Goal: Browse casually: Explore the website without a specific task or goal

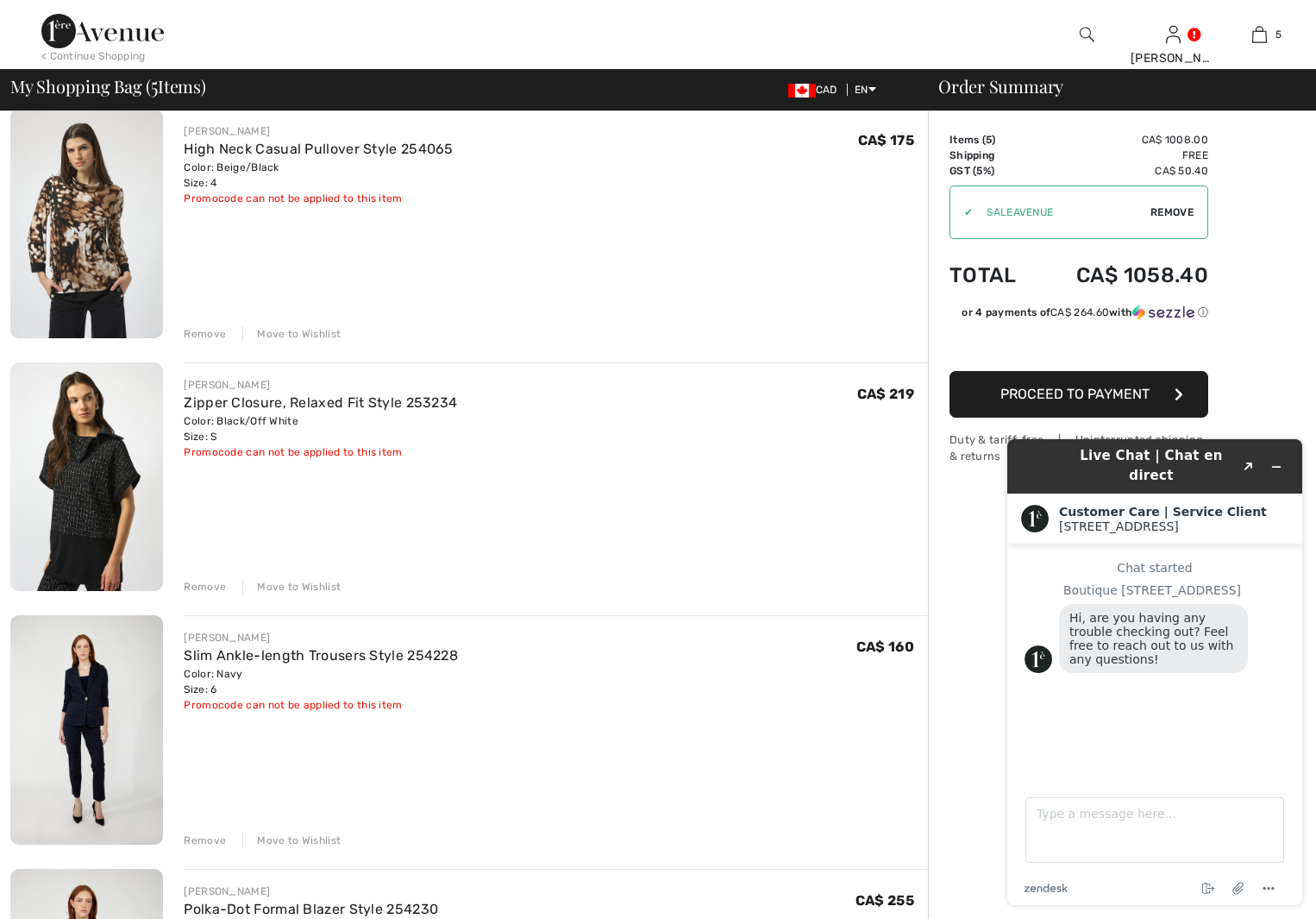
scroll to position [172, 0]
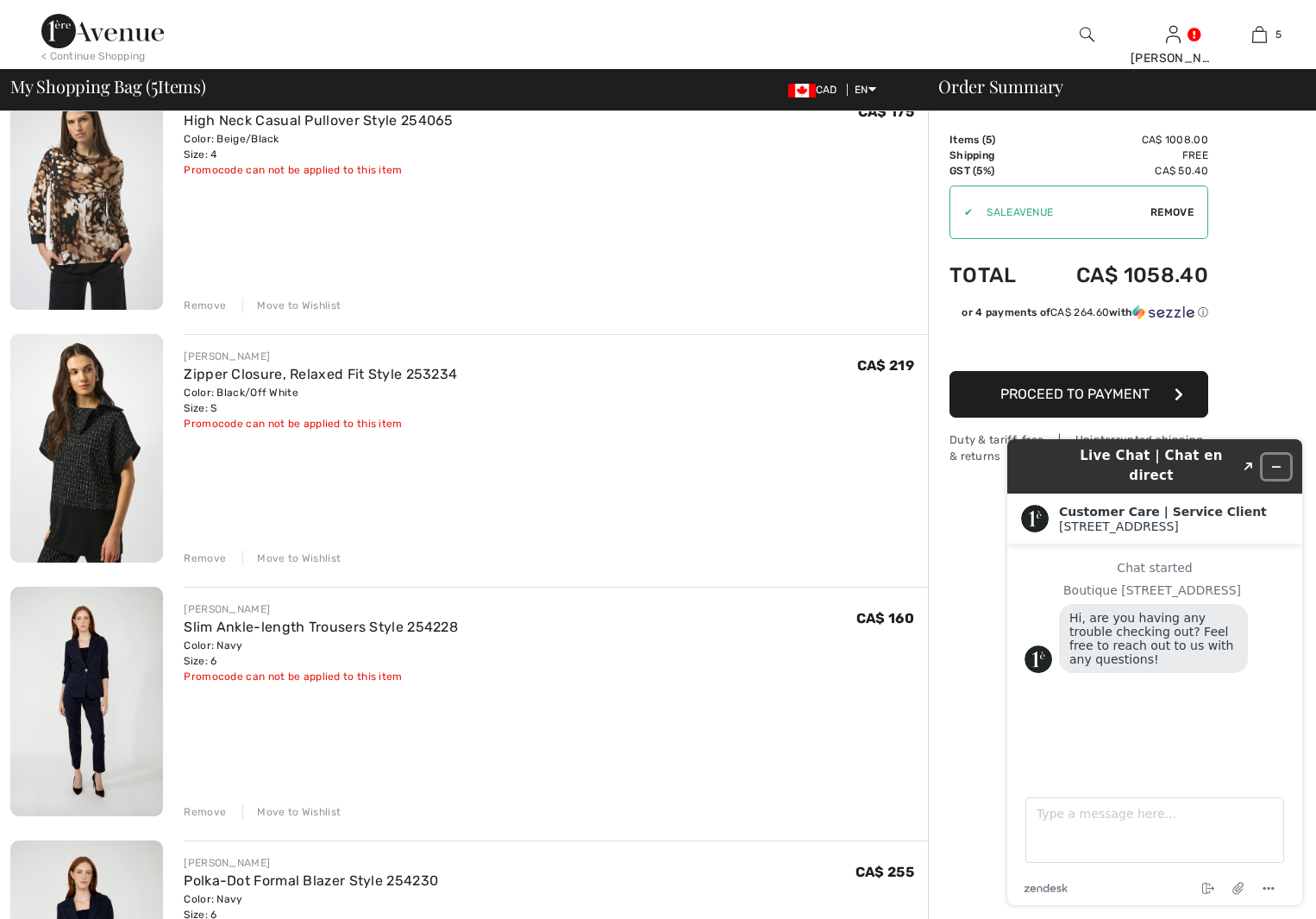
click at [1277, 460] on icon "Minimize widget" at bounding box center [1275, 466] width 12 height 12
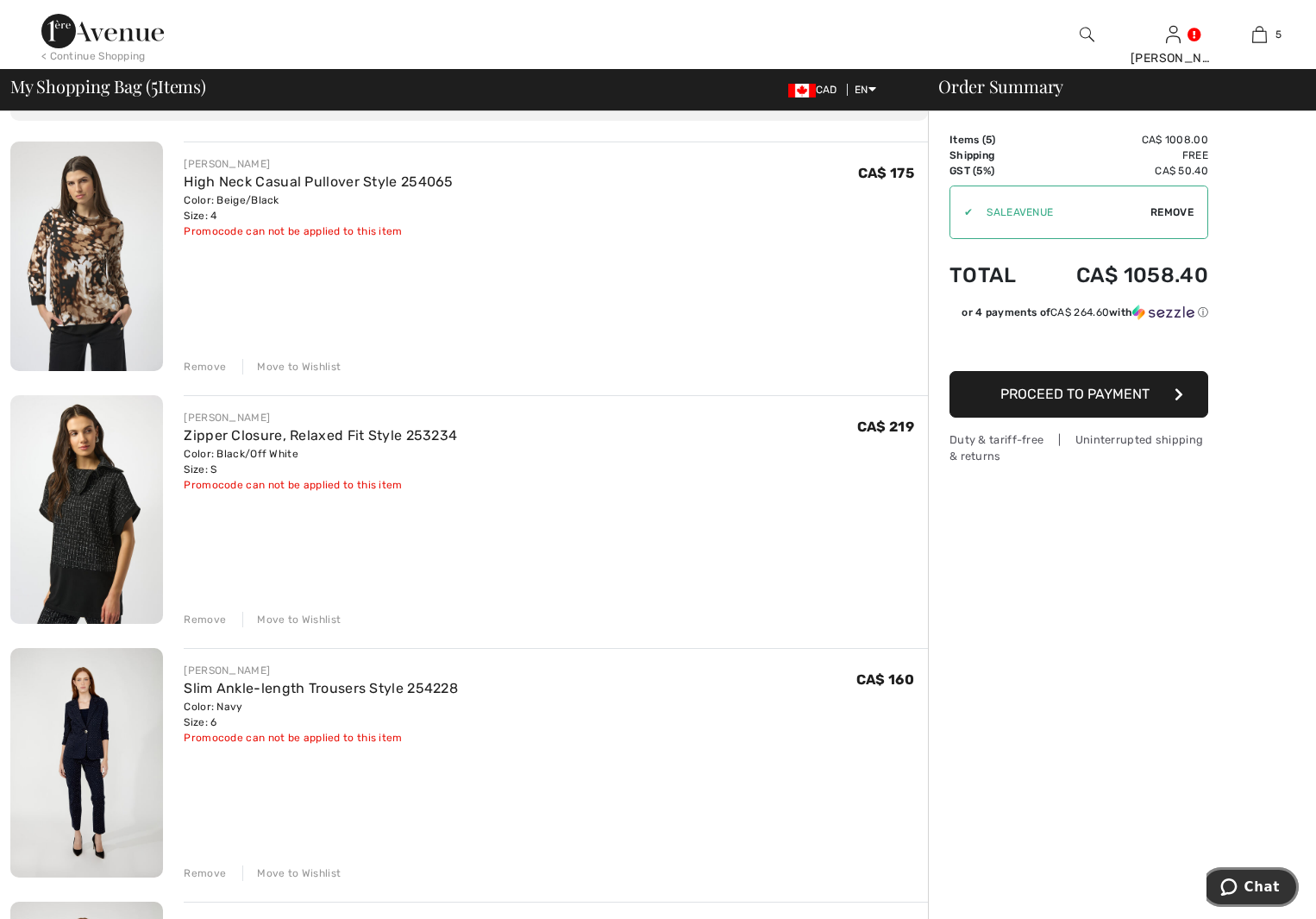
scroll to position [86, 0]
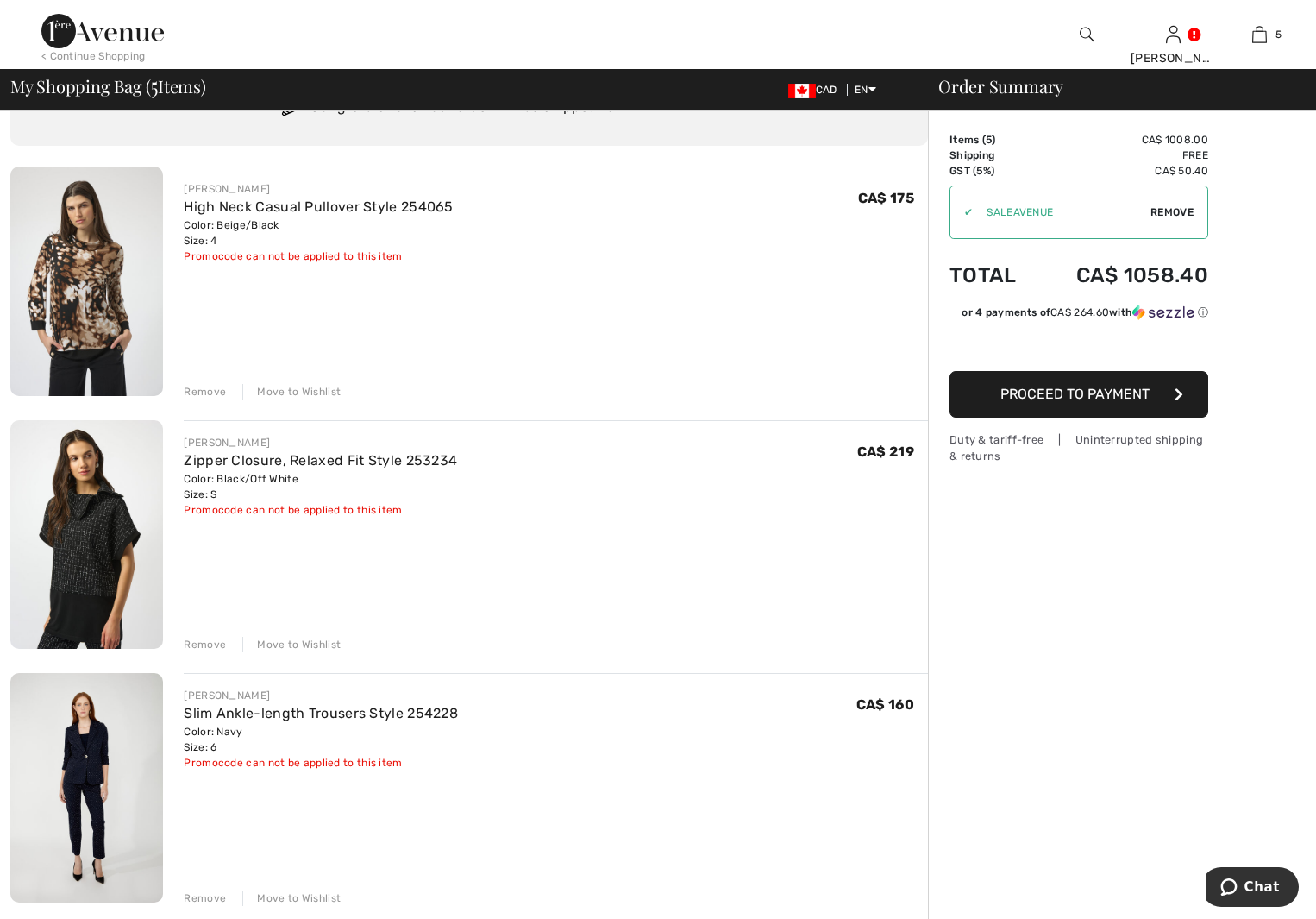
click at [81, 536] on img at bounding box center [87, 534] width 153 height 229
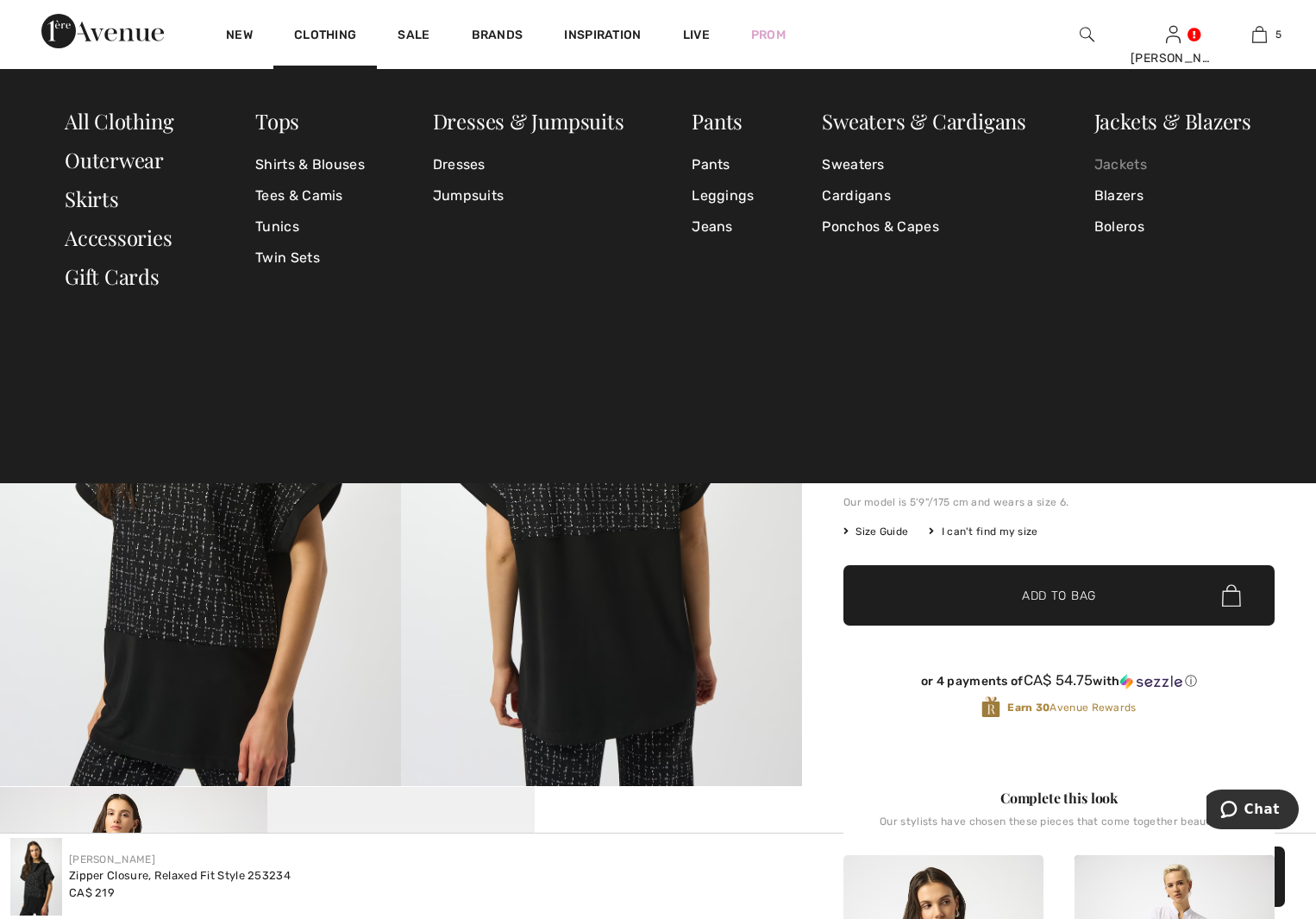
click at [1133, 163] on link "Jackets" at bounding box center [1172, 164] width 157 height 31
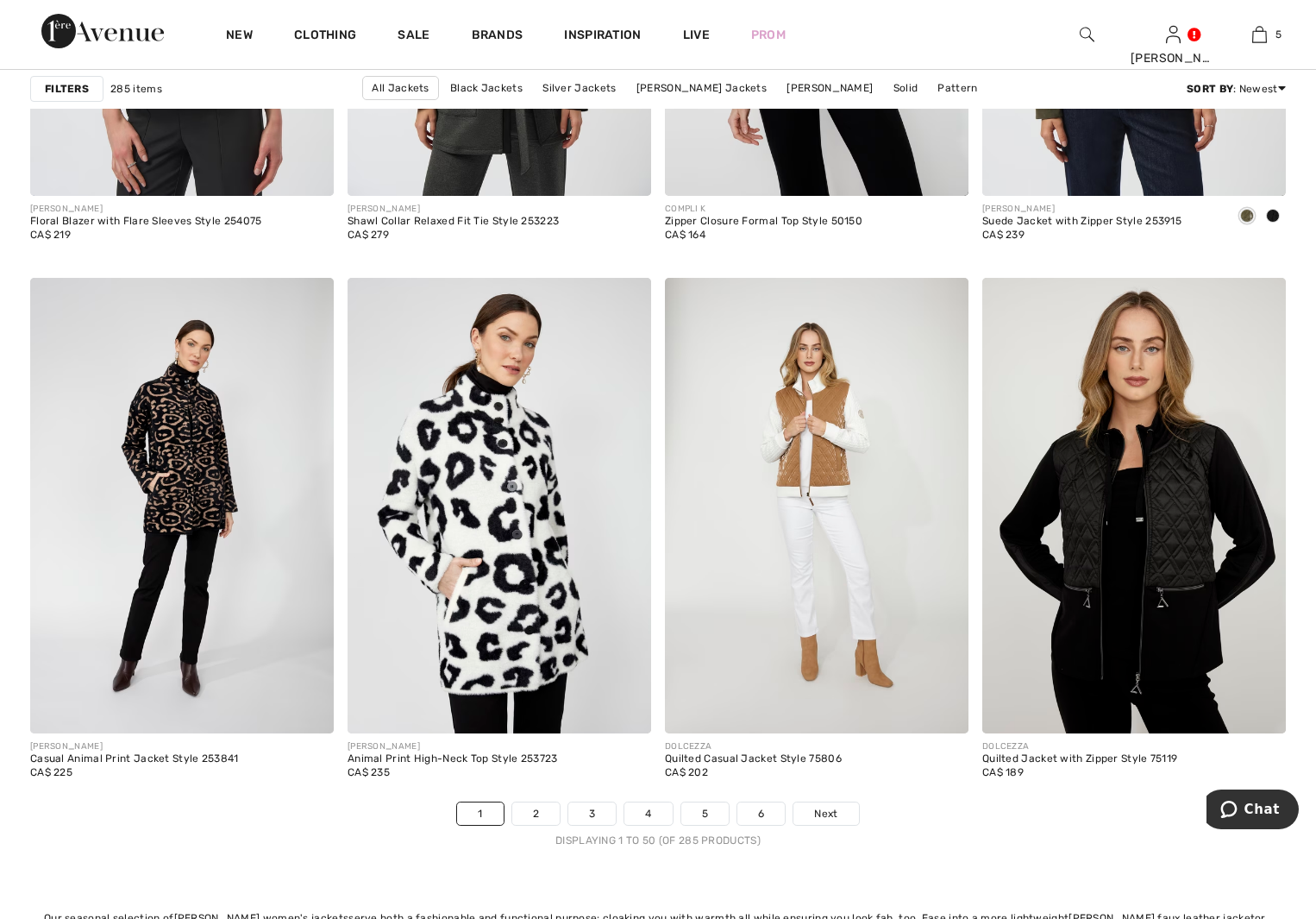
scroll to position [8021, 0]
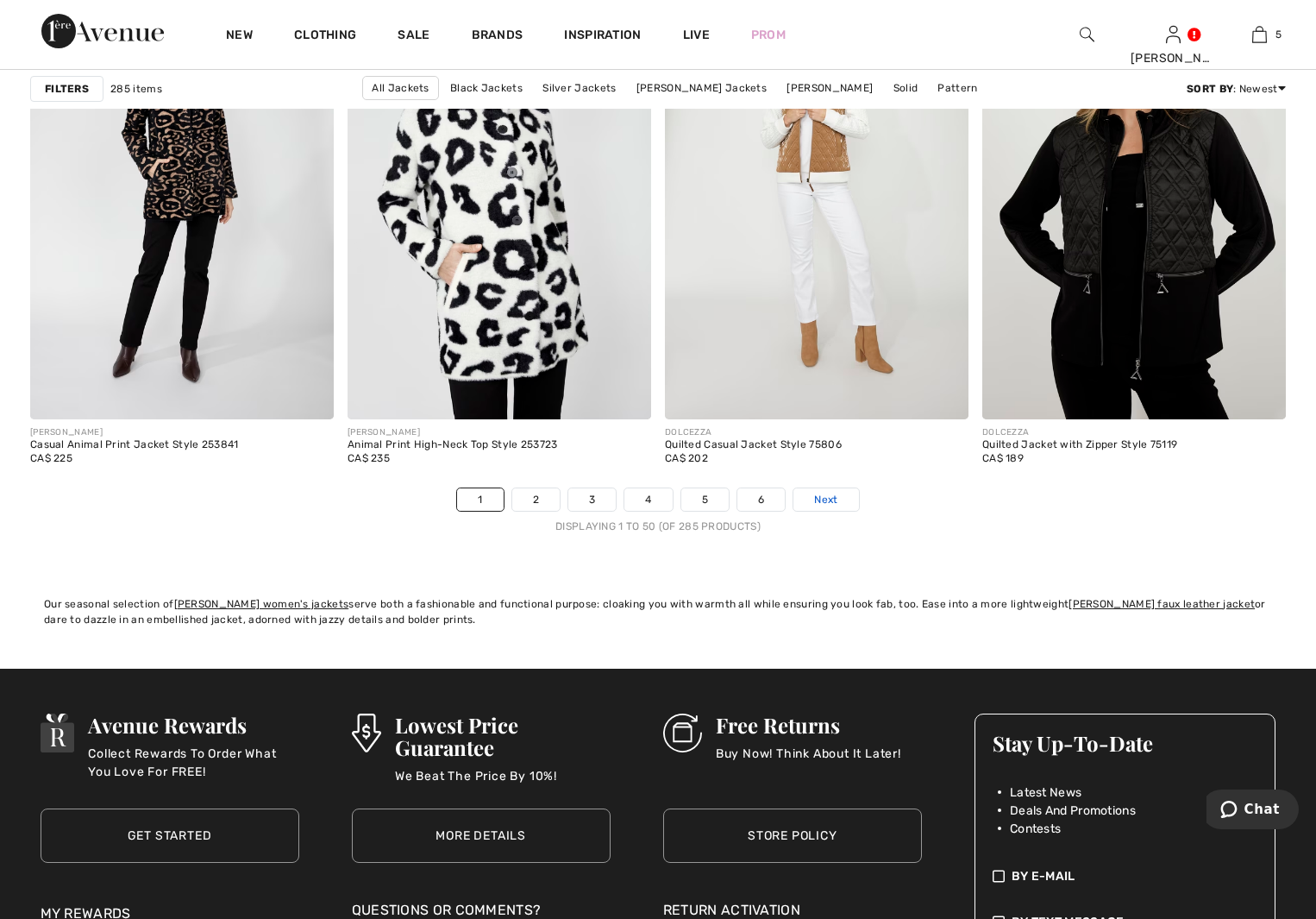
click at [837, 505] on span "Next" at bounding box center [826, 499] width 23 height 15
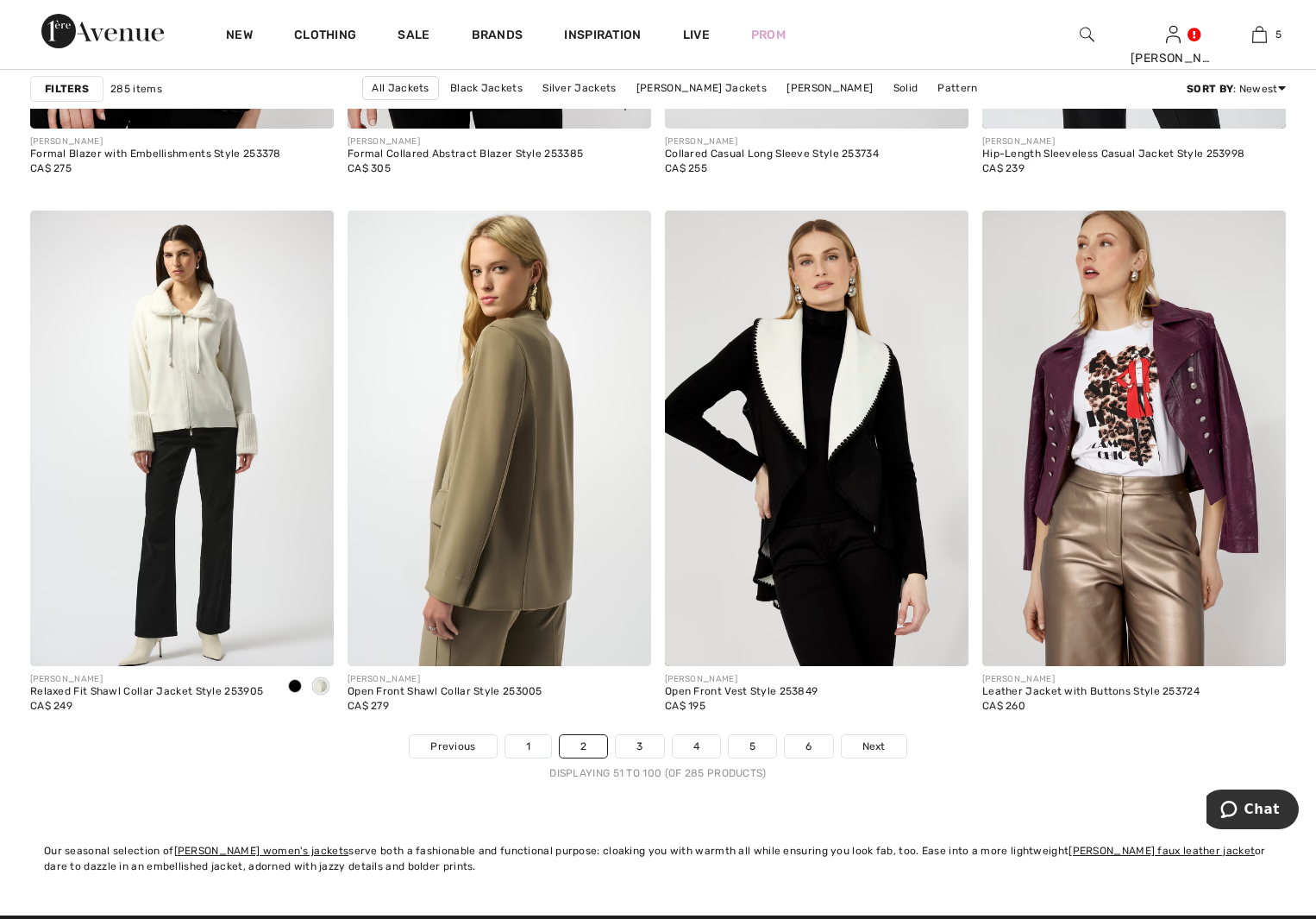
scroll to position [7934, 0]
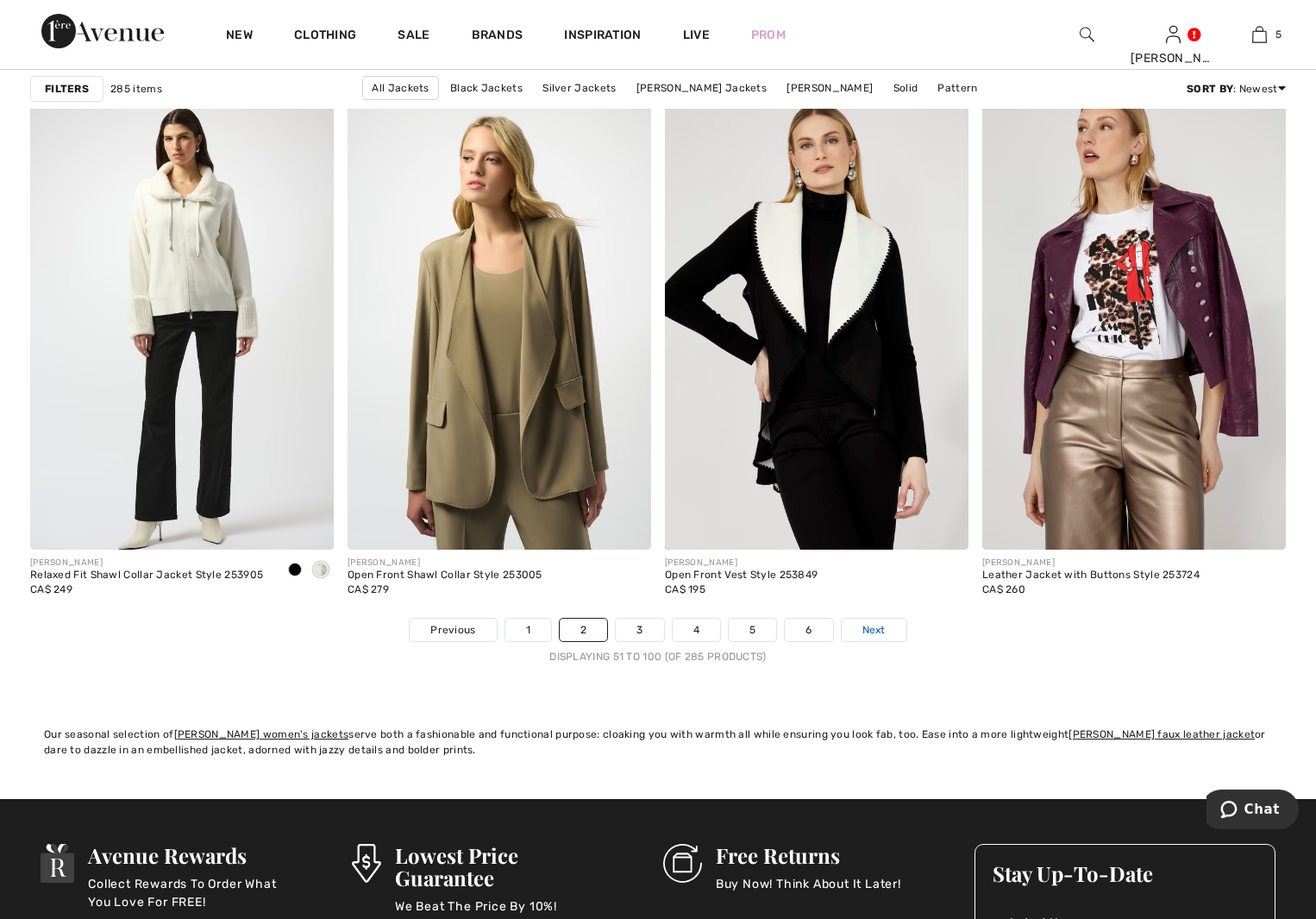
click at [870, 627] on span "Next" at bounding box center [874, 630] width 23 height 15
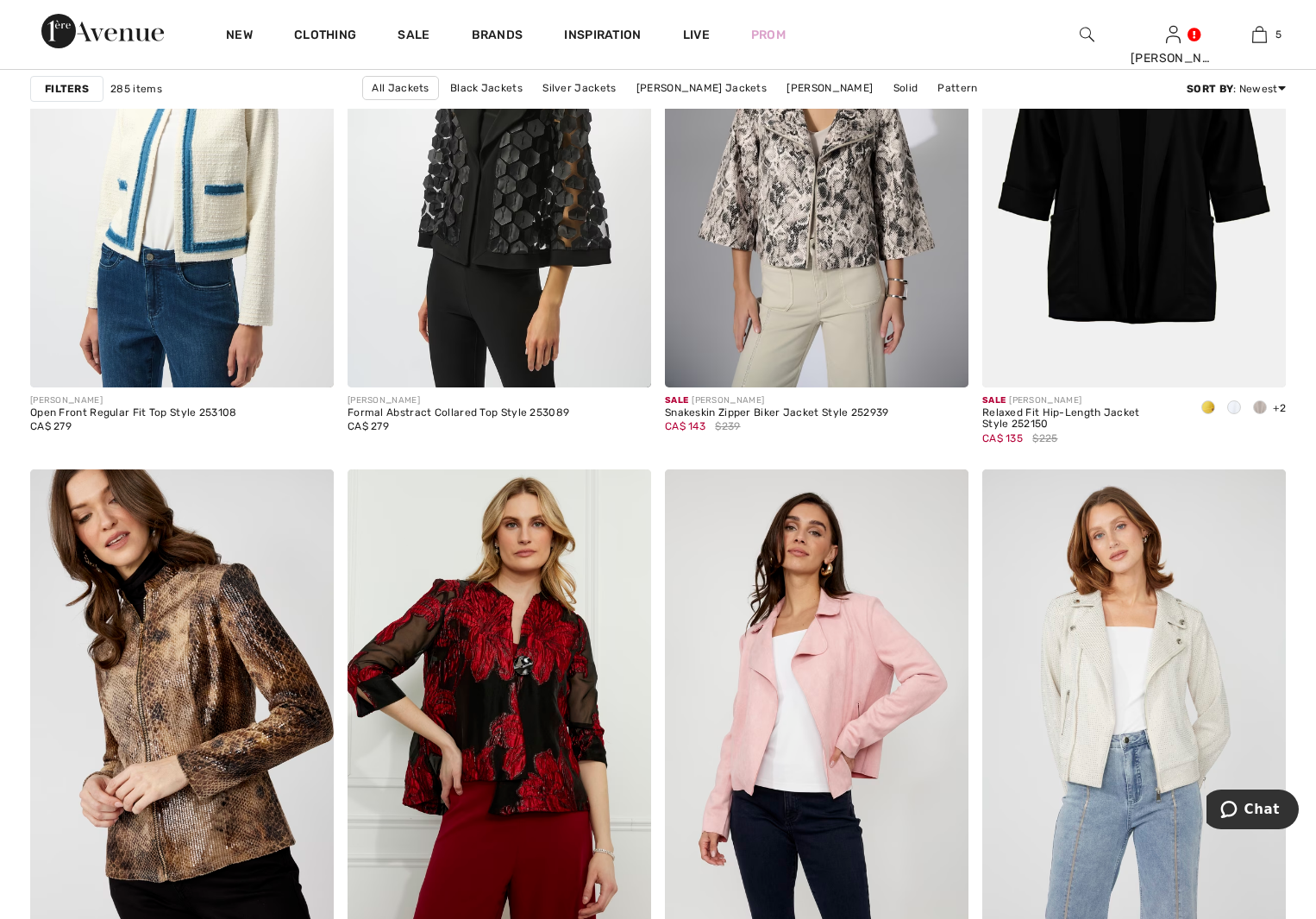
scroll to position [6814, 0]
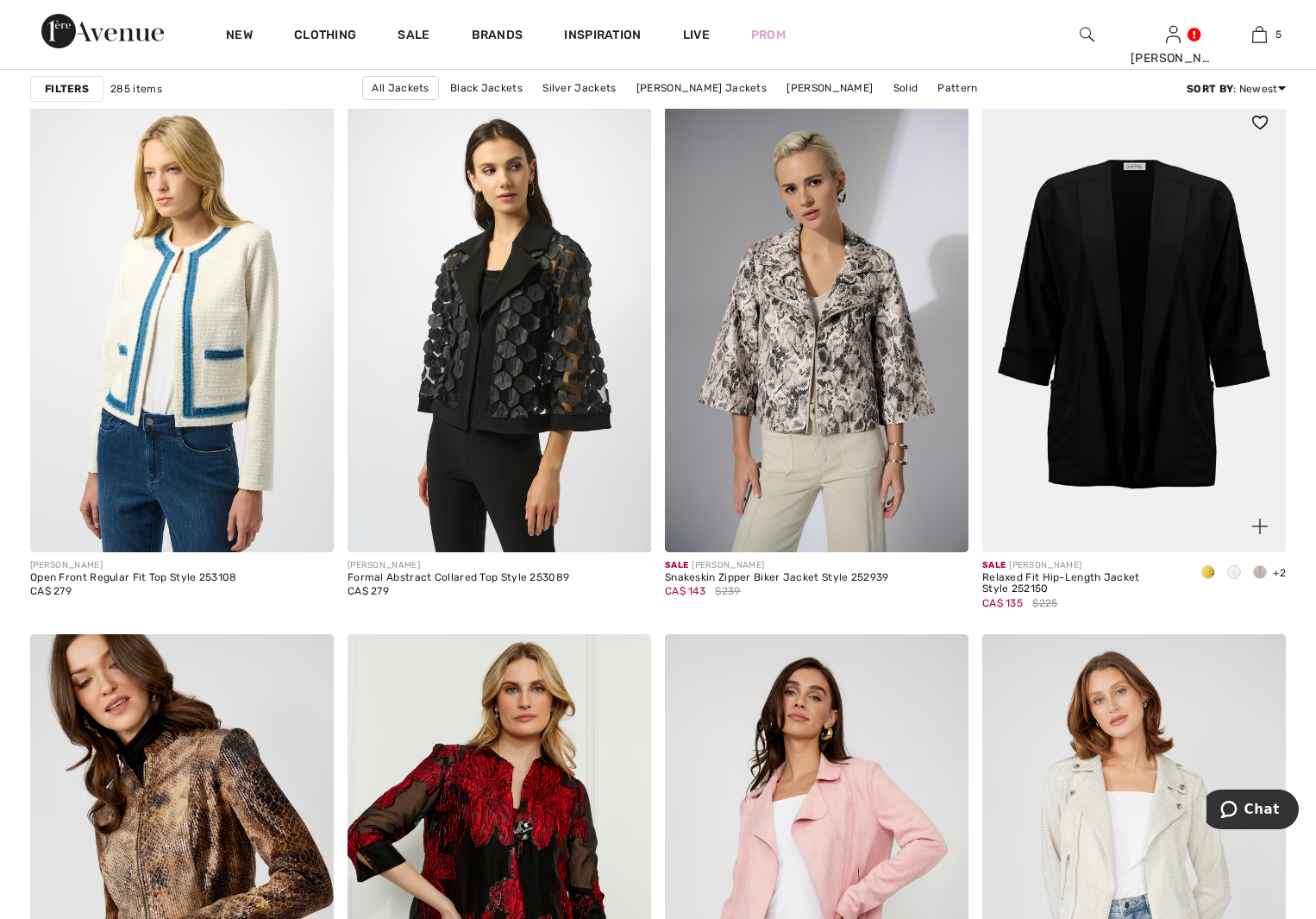
click at [1229, 576] on span at bounding box center [1234, 572] width 14 height 14
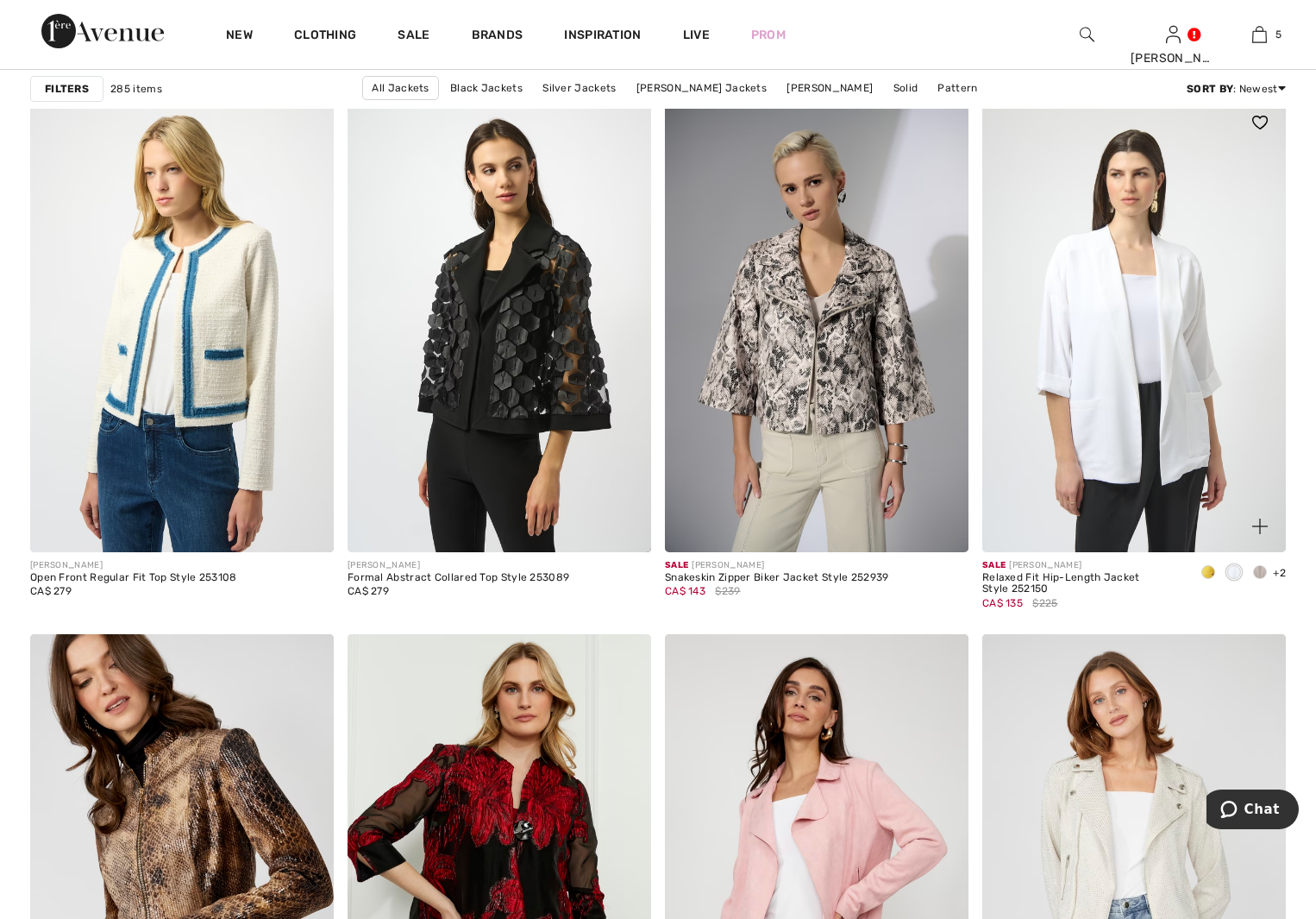
click at [1257, 571] on span at bounding box center [1260, 572] width 14 height 14
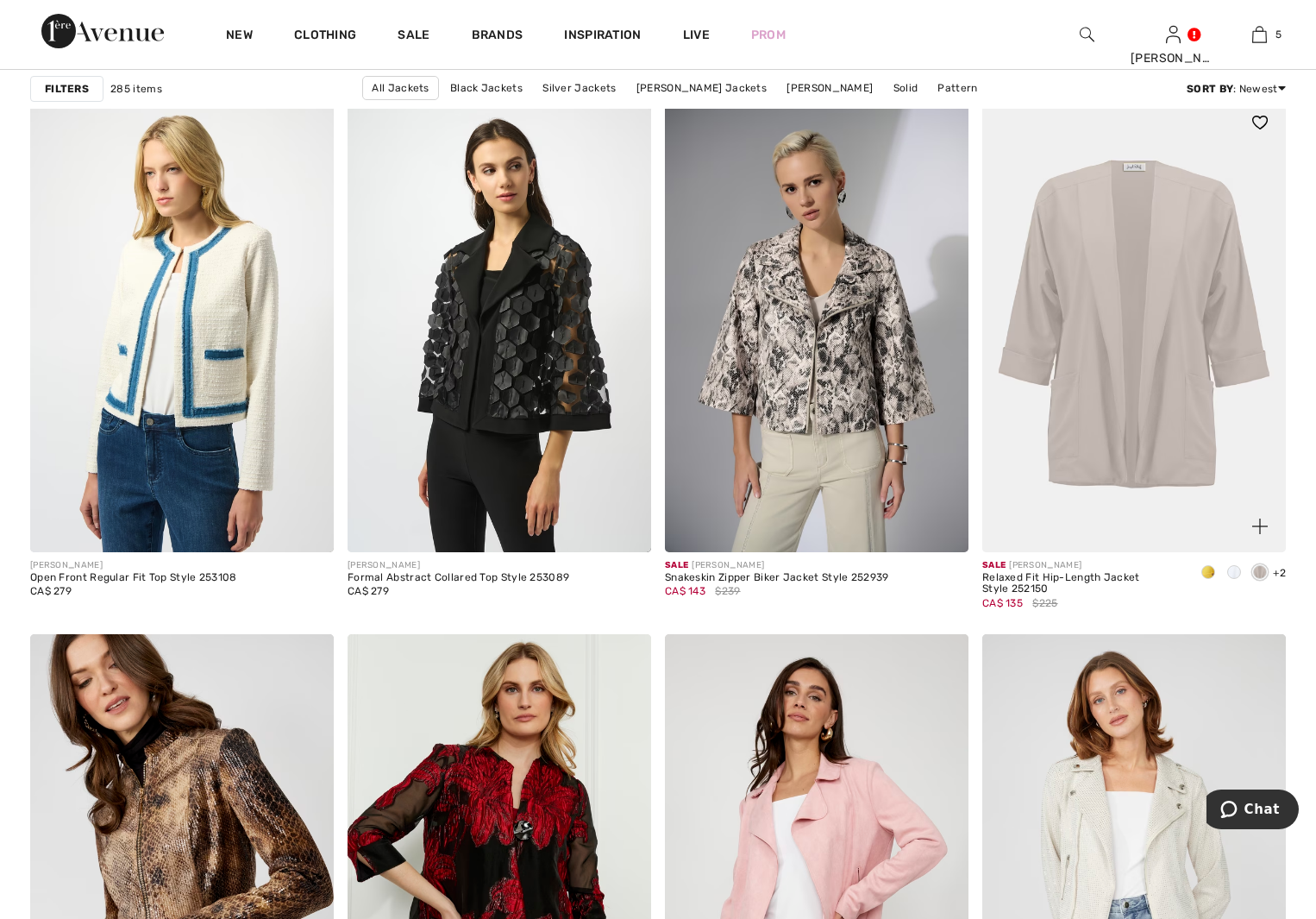
click at [1279, 572] on span "+2" at bounding box center [1278, 573] width 13 height 12
click at [1135, 381] on img at bounding box center [1134, 324] width 304 height 456
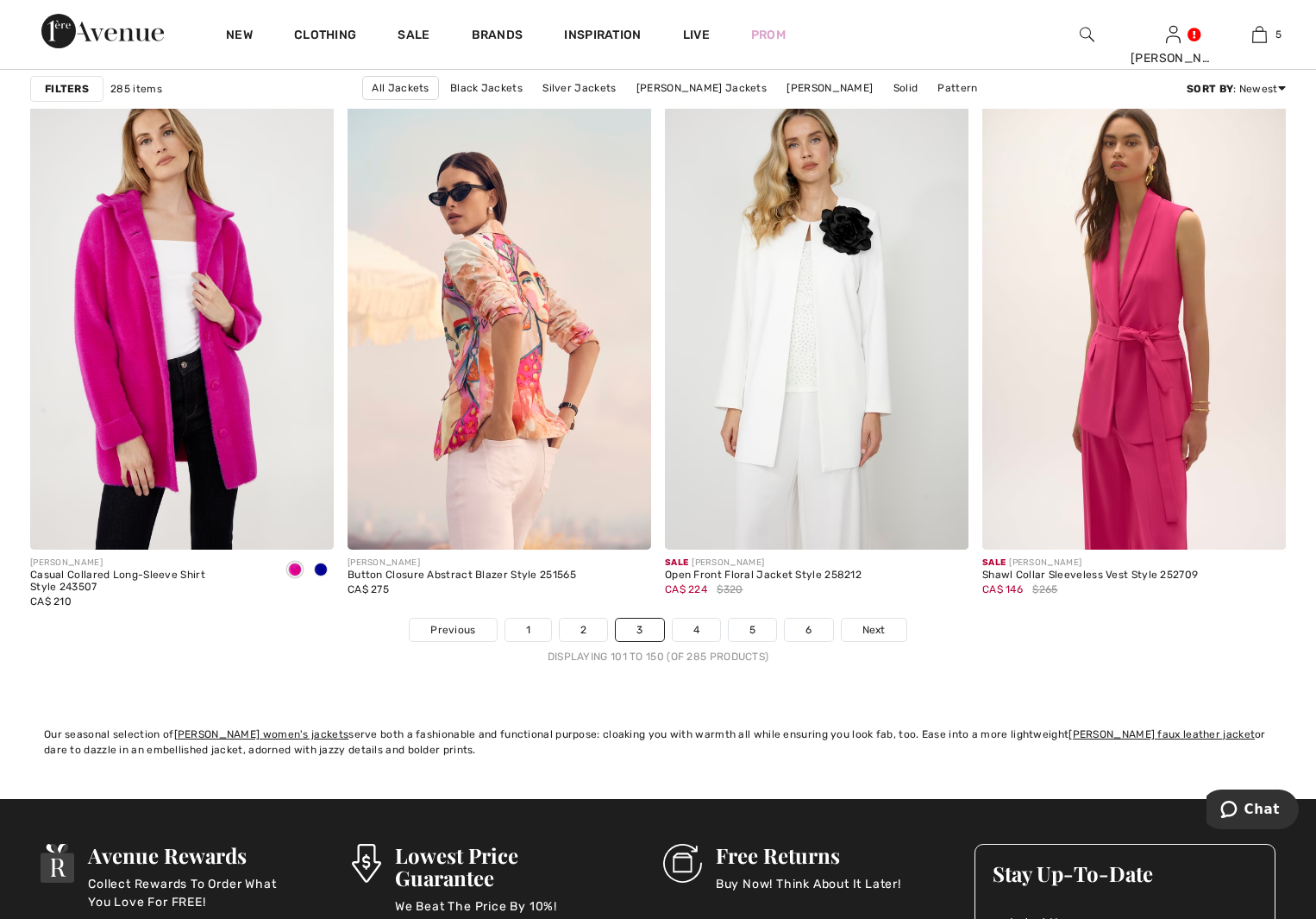
scroll to position [7935, 0]
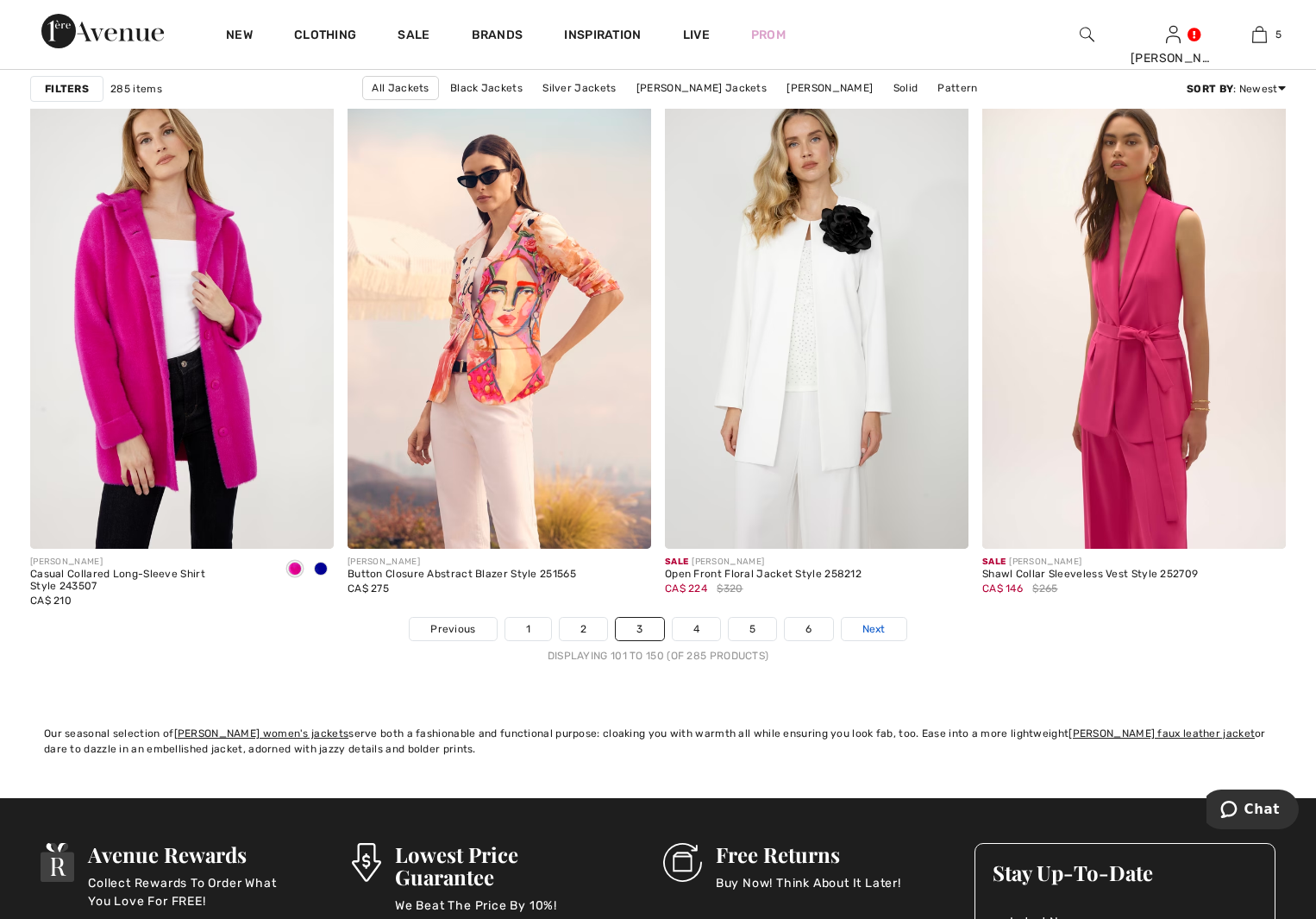
click at [872, 626] on span "Next" at bounding box center [874, 629] width 23 height 15
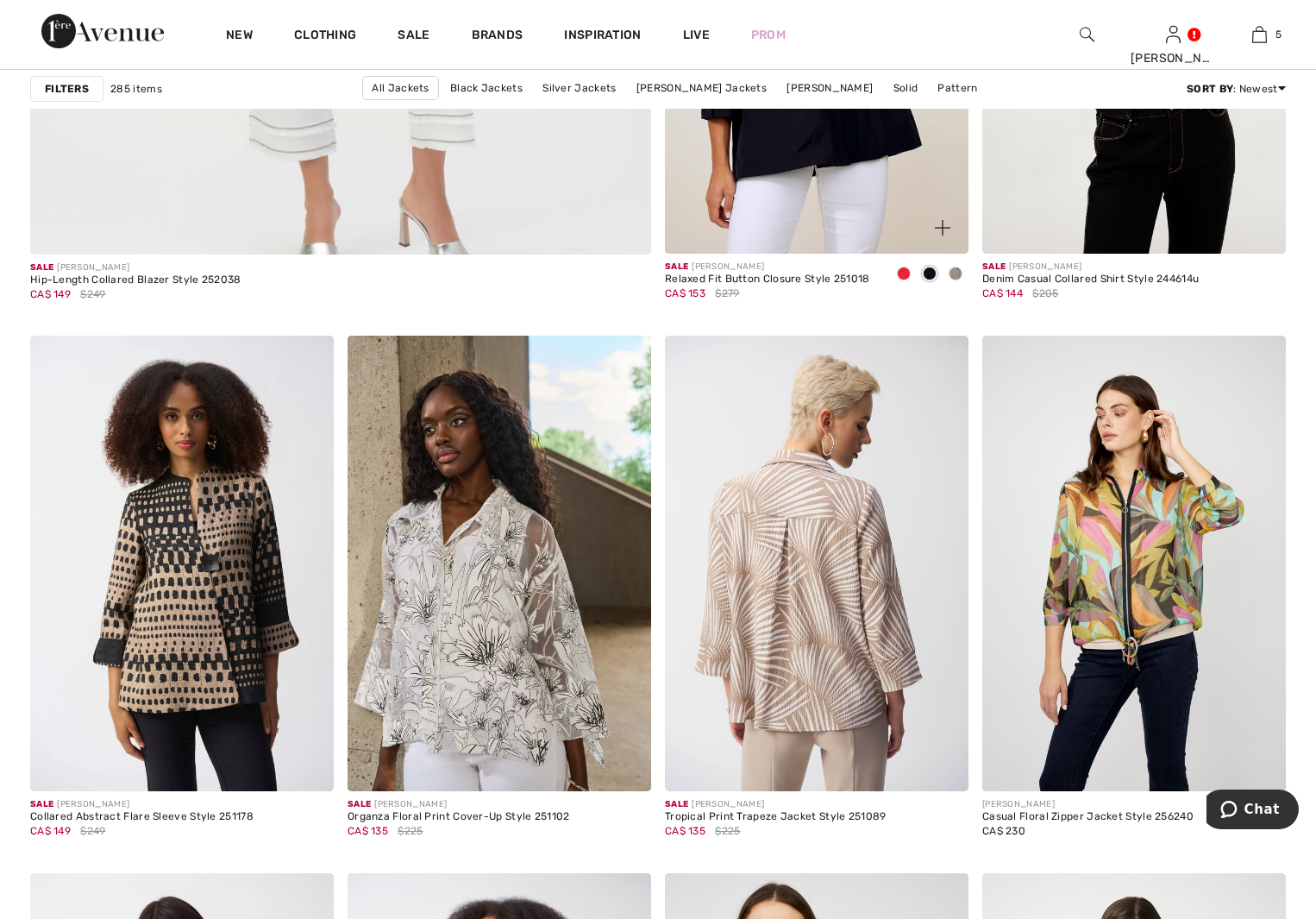
scroll to position [5348, 0]
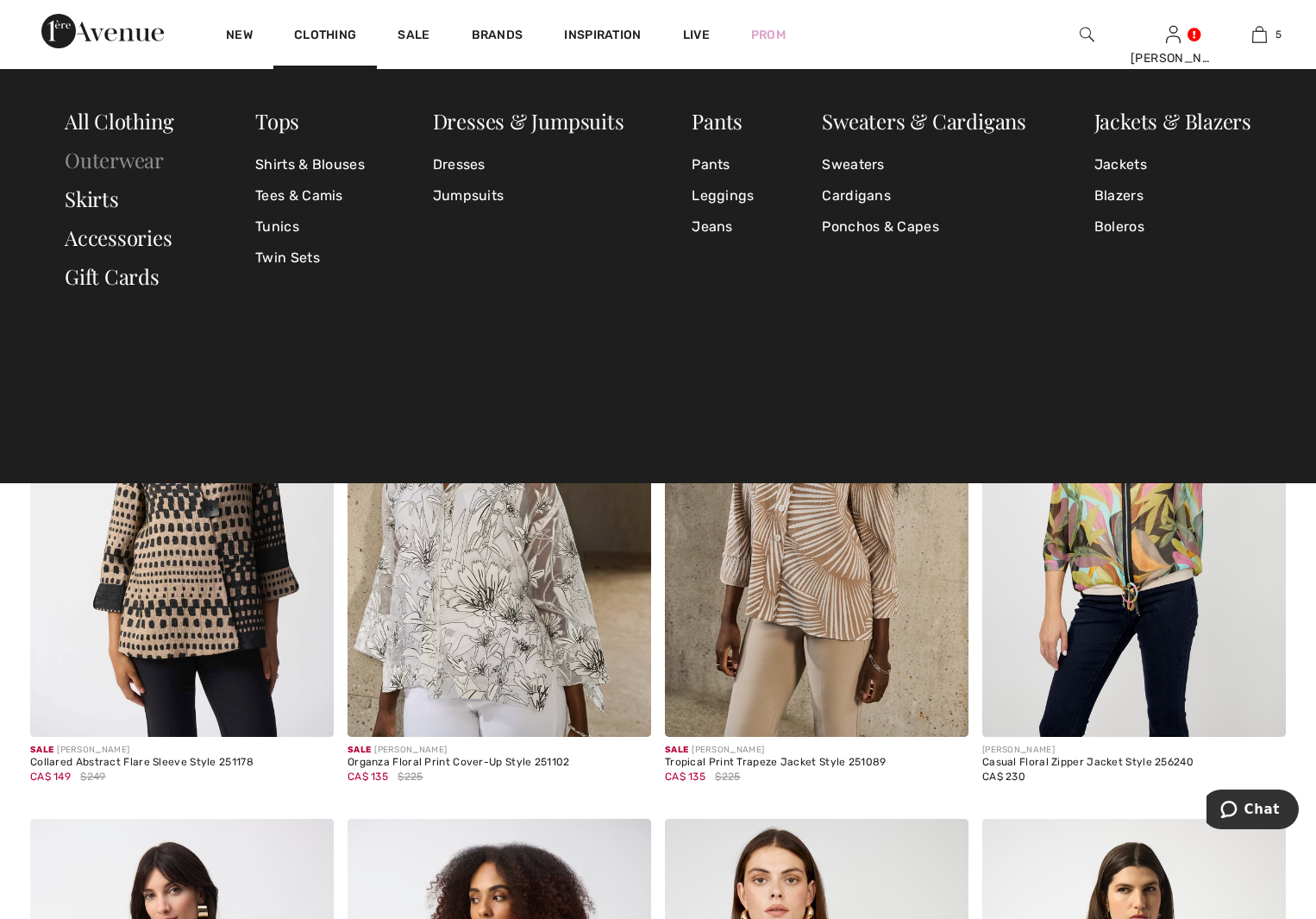
click at [149, 163] on link "Outerwear" at bounding box center [114, 160] width 100 height 28
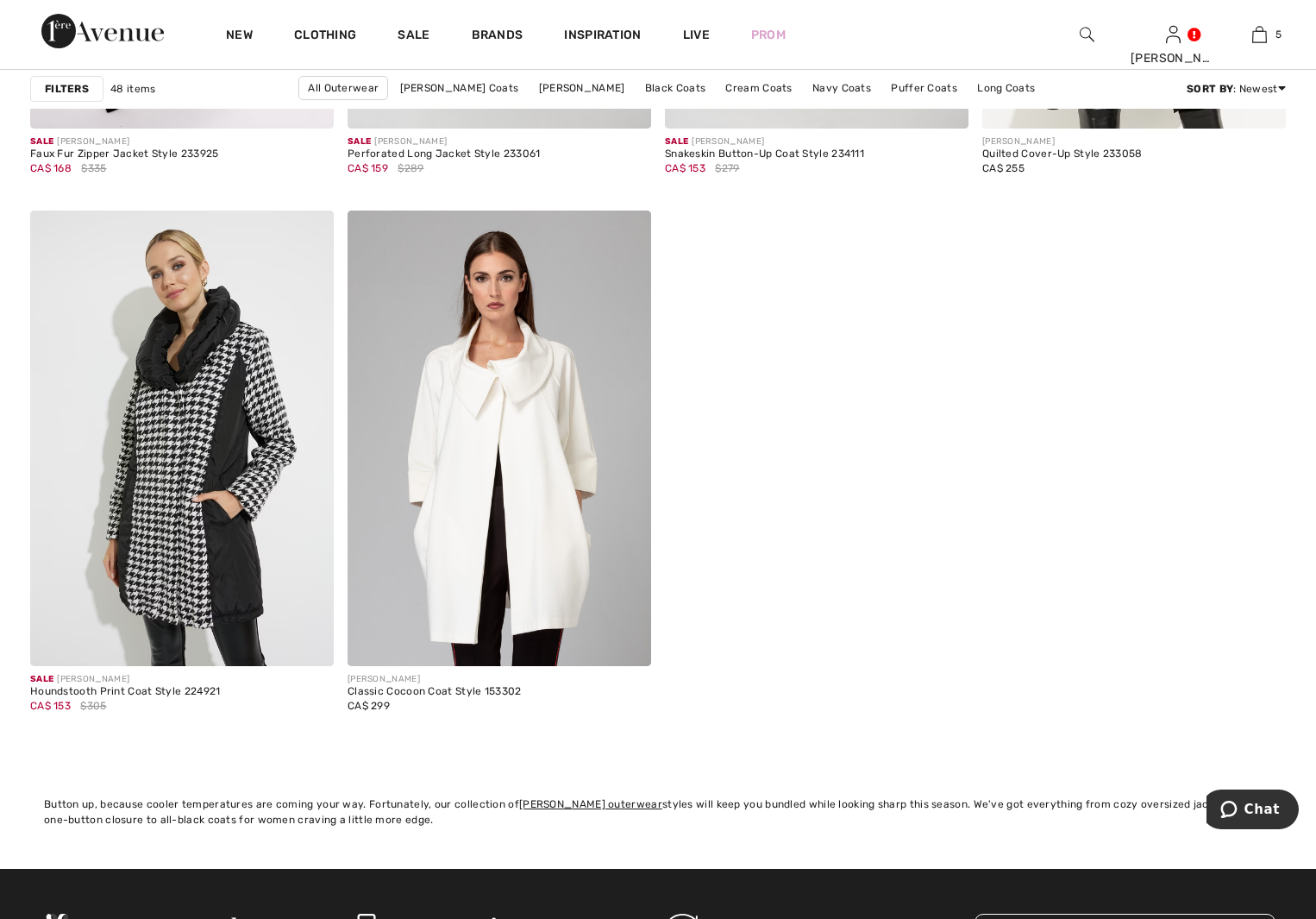
scroll to position [7590, 0]
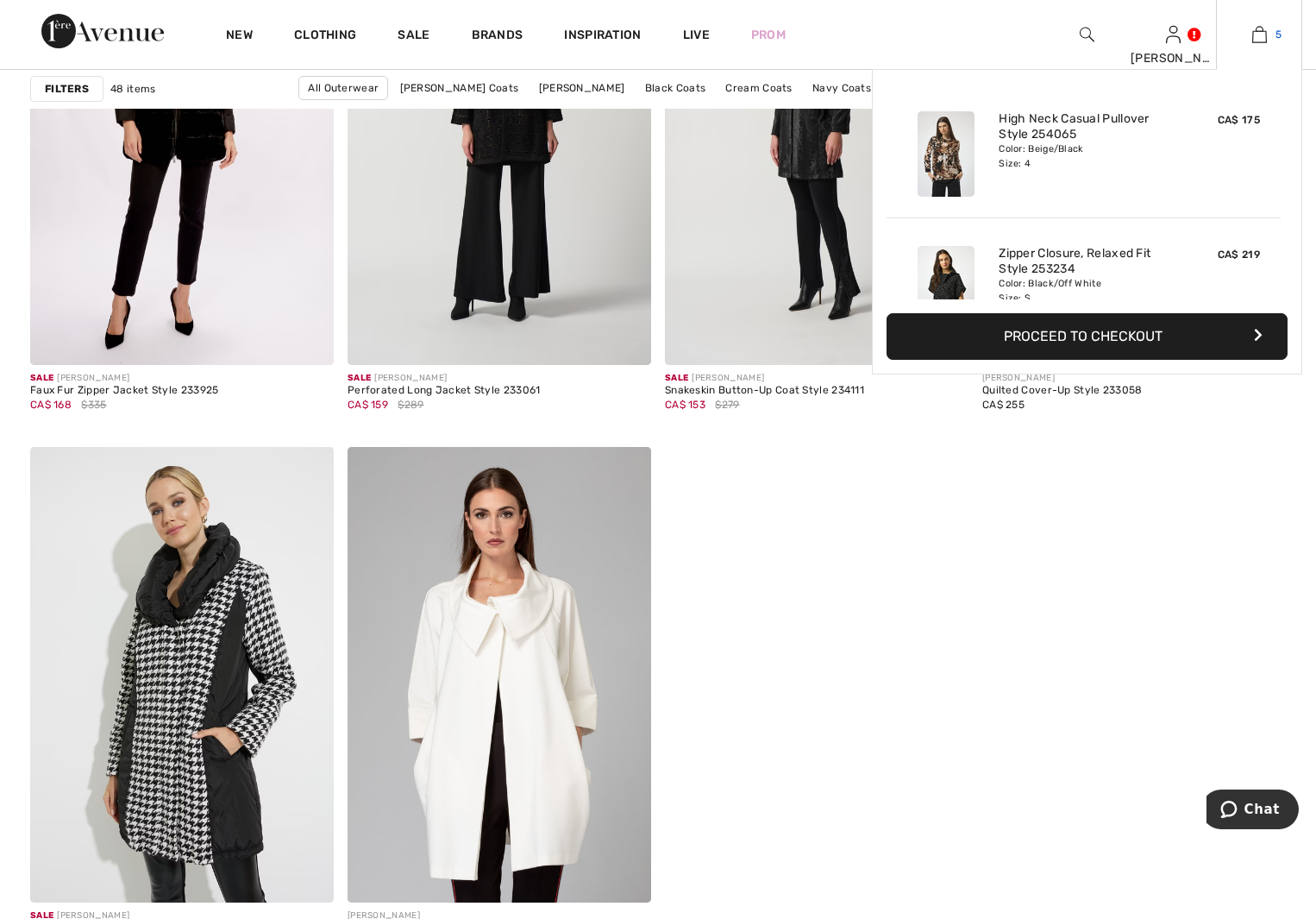
click at [1260, 36] on img at bounding box center [1259, 34] width 15 height 20
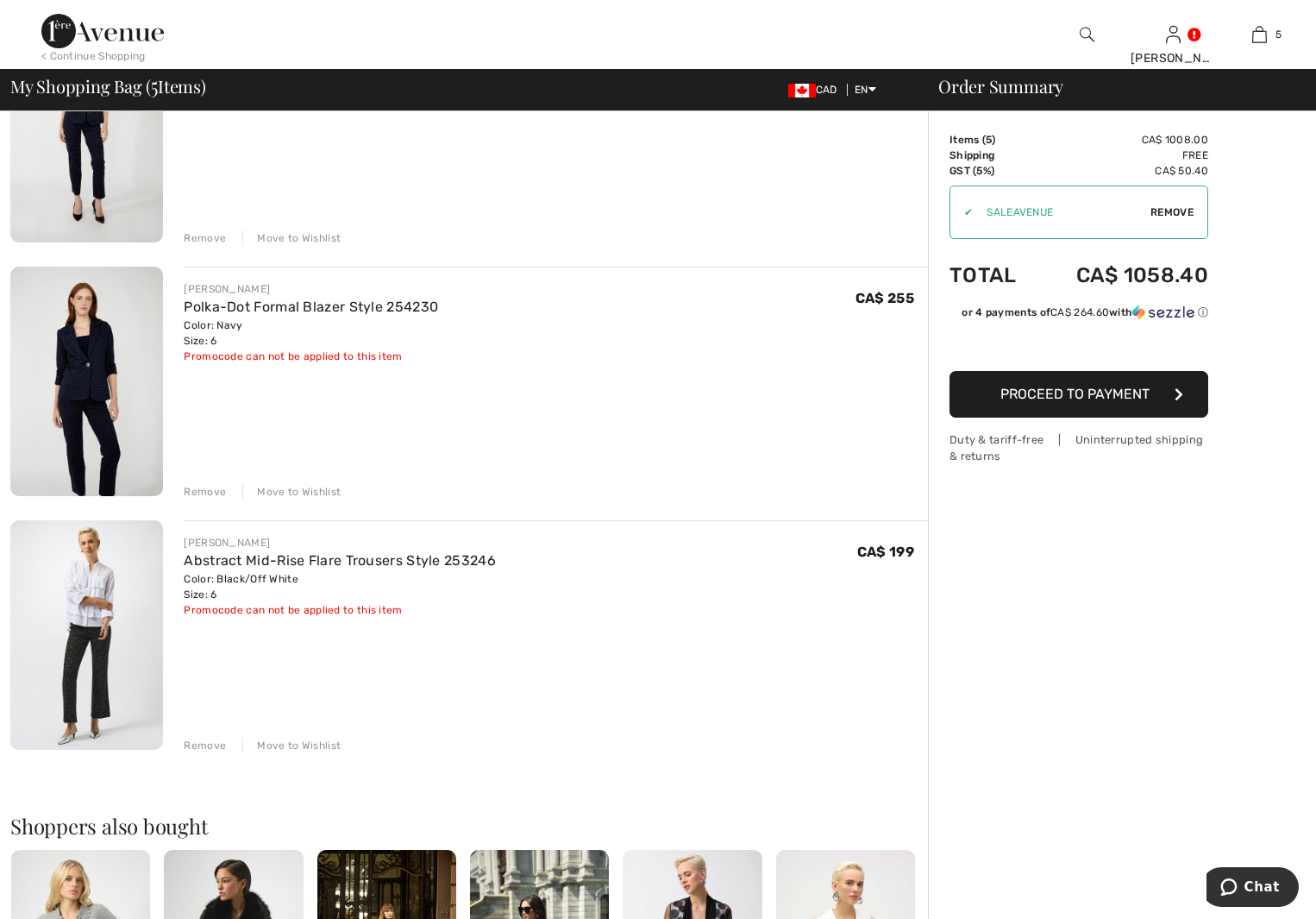
scroll to position [776, 0]
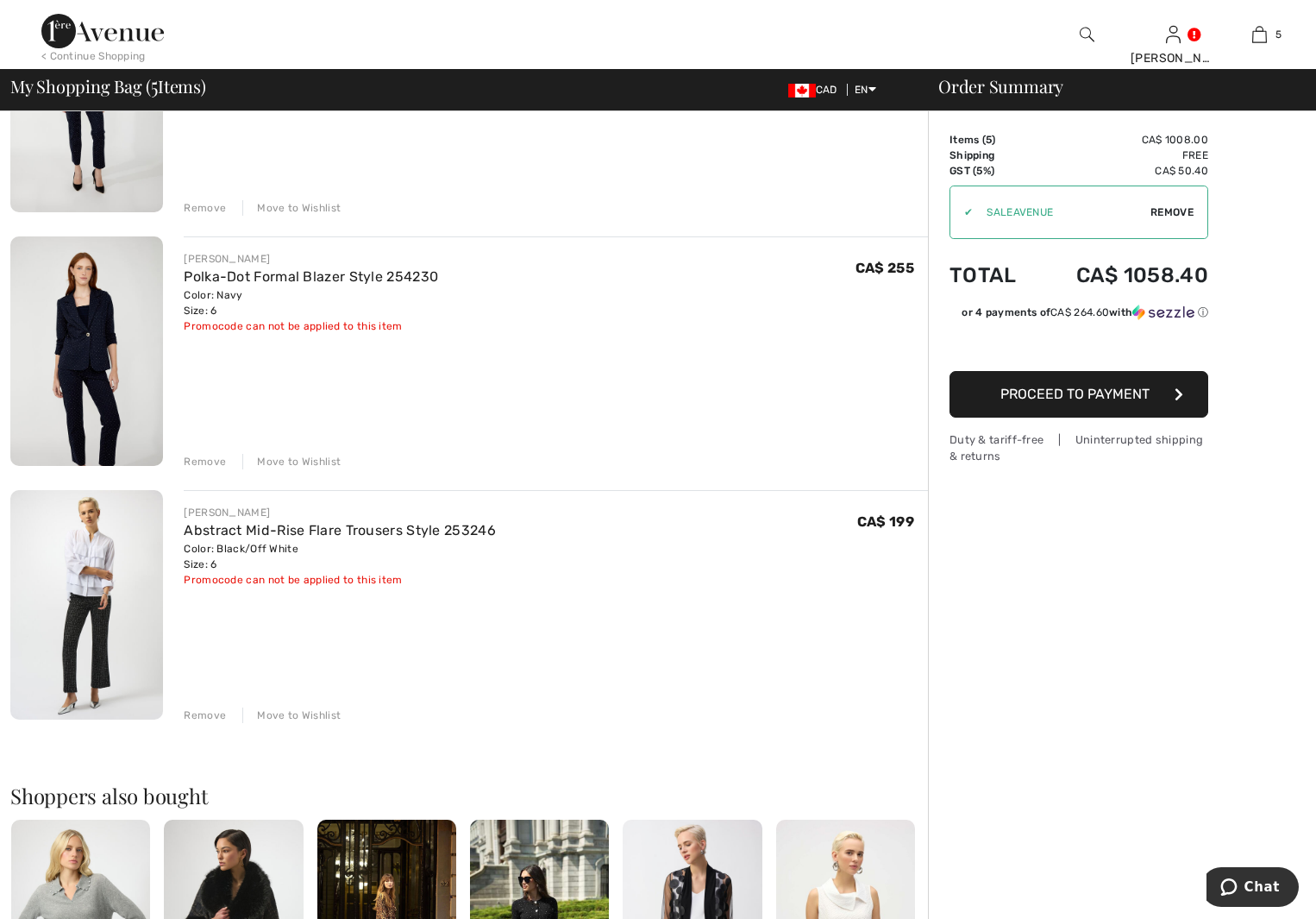
click at [96, 641] on img at bounding box center [87, 604] width 153 height 229
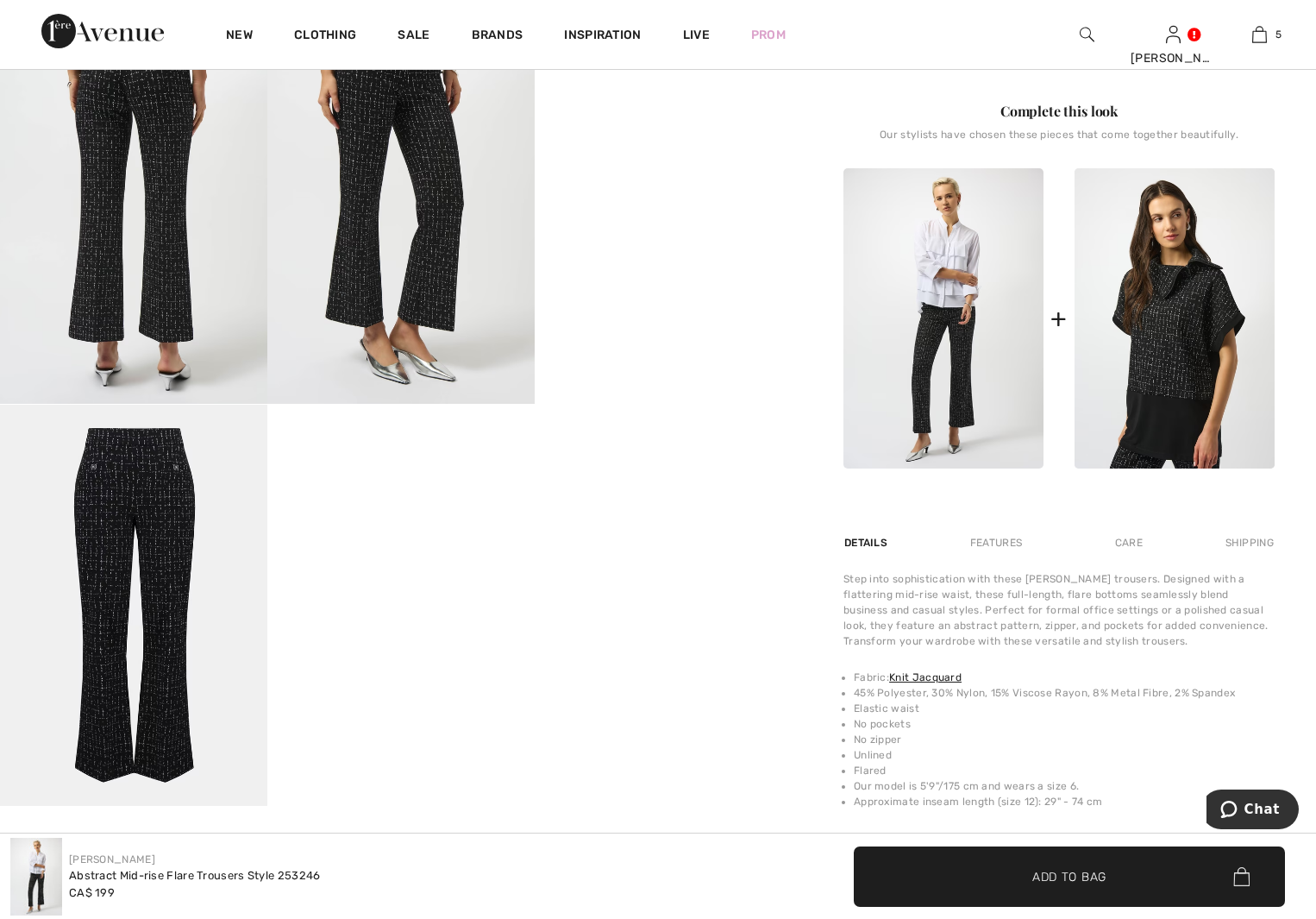
scroll to position [863, 0]
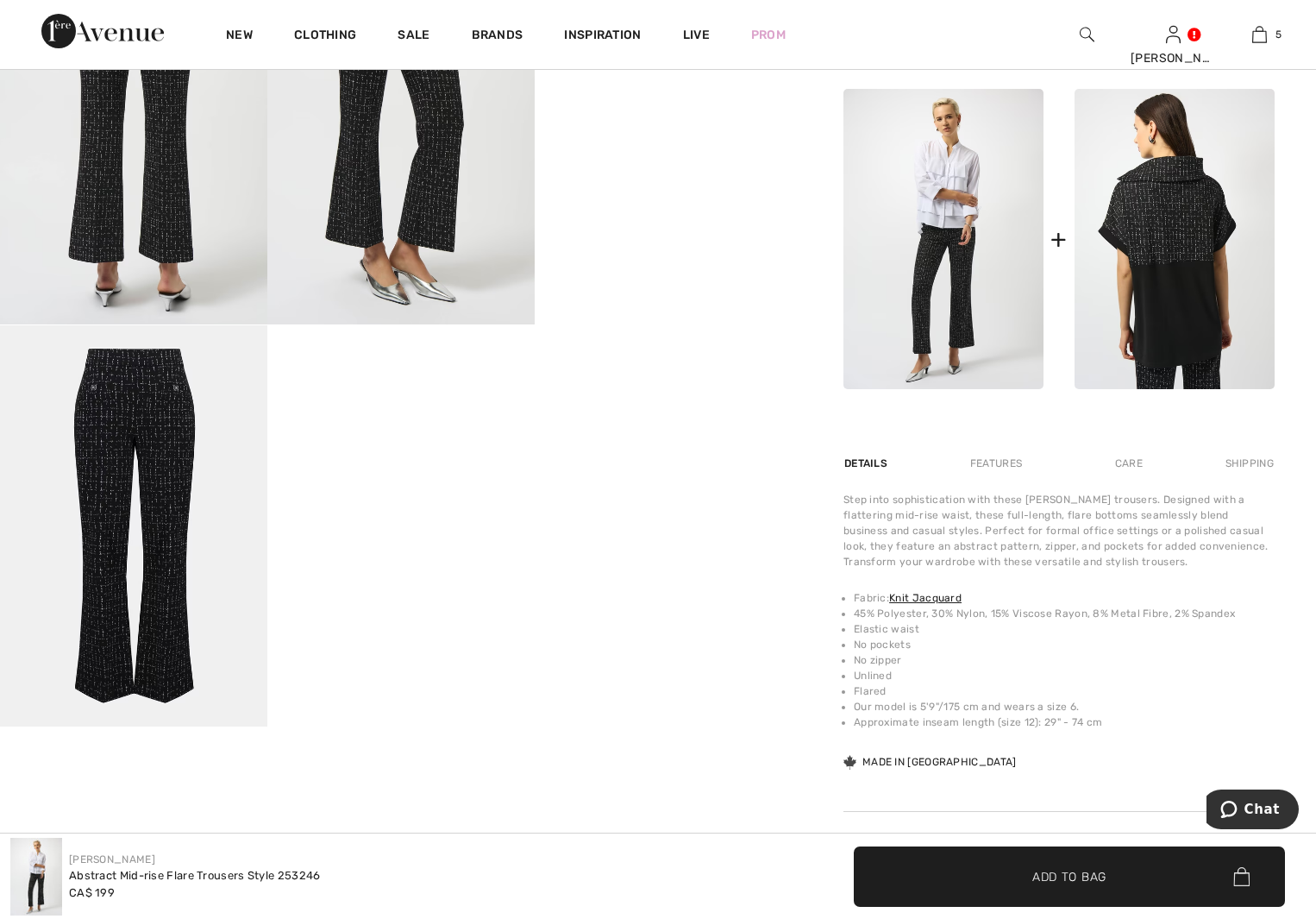
click at [1183, 205] on img at bounding box center [1174, 239] width 200 height 300
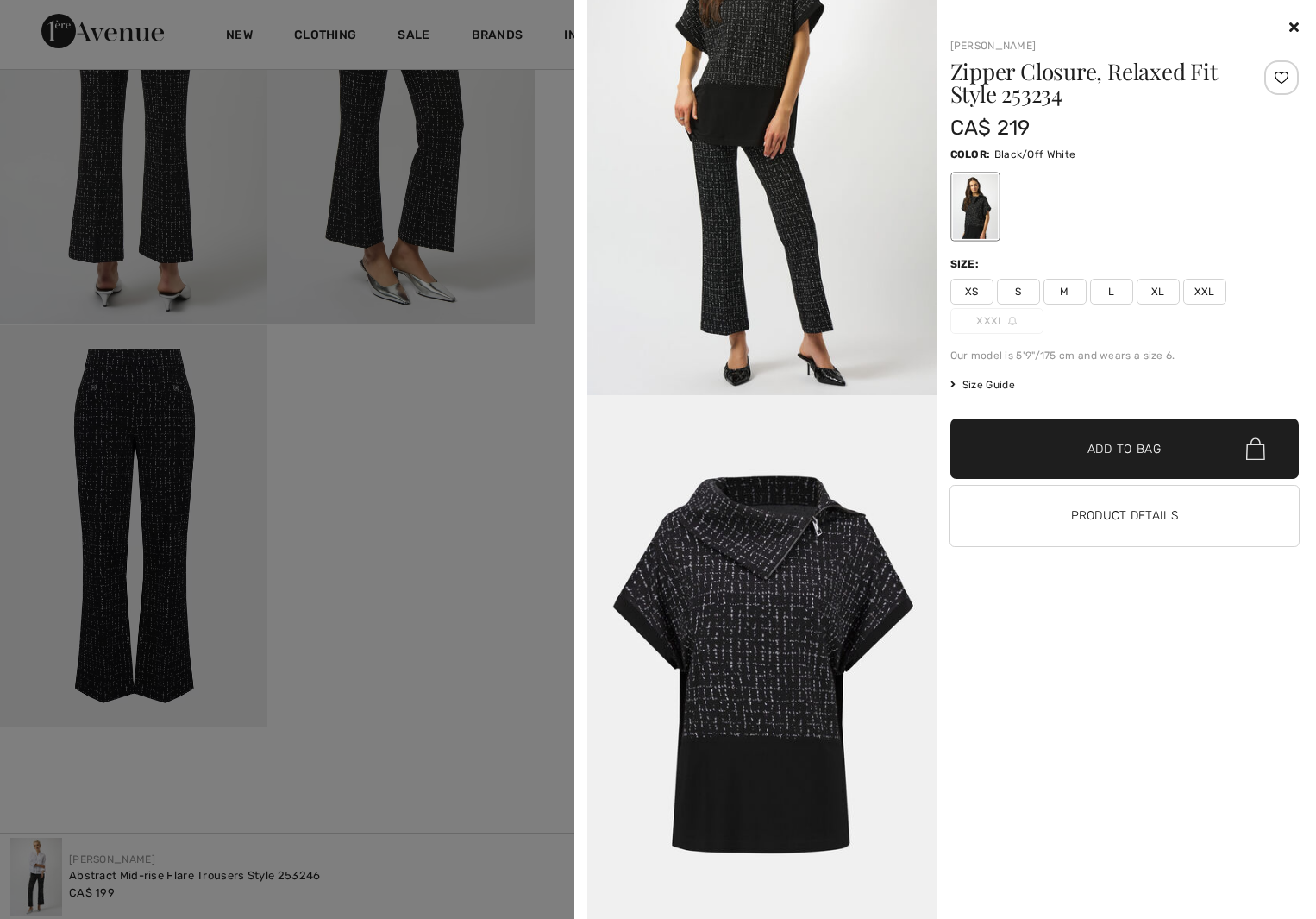
scroll to position [1760, 0]
click at [1295, 22] on icon at bounding box center [1294, 27] width 10 height 14
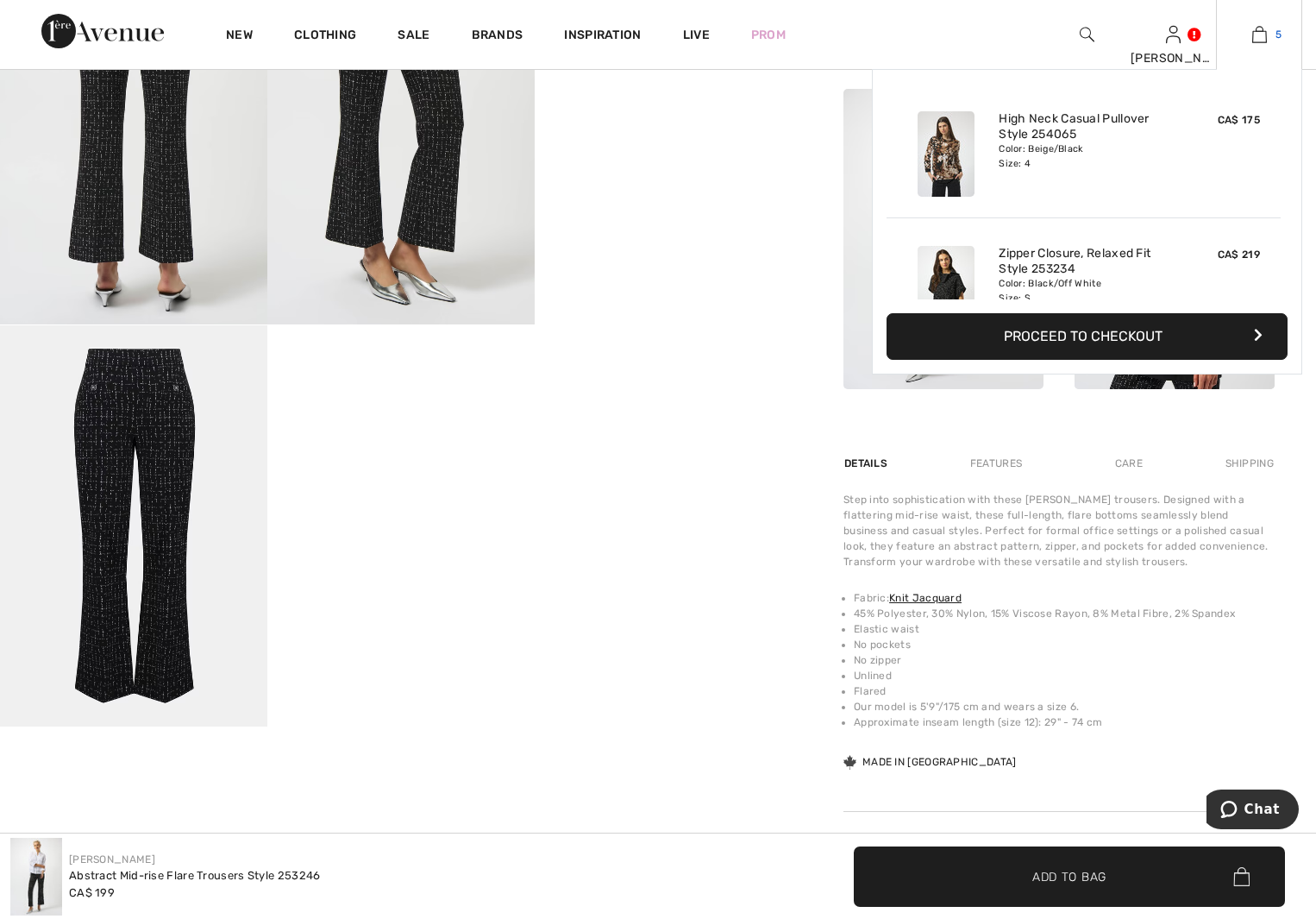
click at [1253, 33] on img at bounding box center [1259, 34] width 15 height 20
